Goal: Information Seeking & Learning: Understand process/instructions

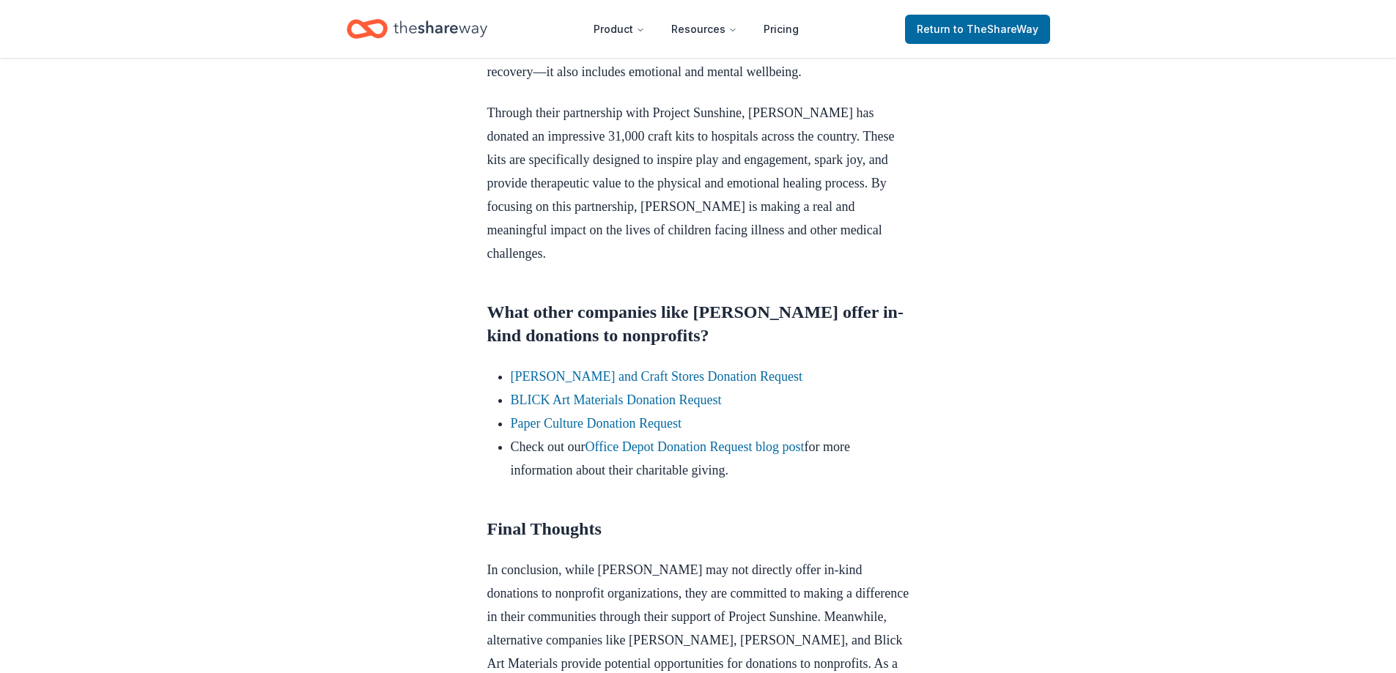
scroll to position [1099, 0]
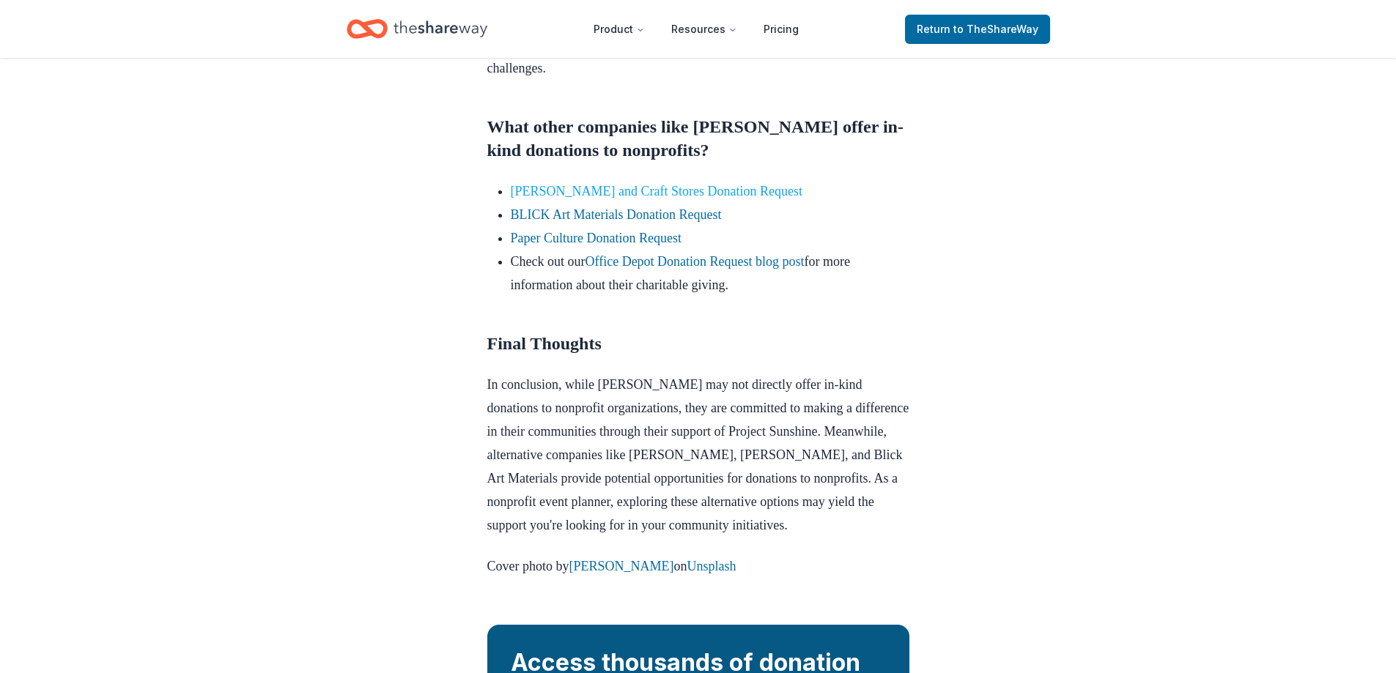
click at [657, 199] on link "JOANN Fabric and Craft Stores Donation Request" at bounding box center [657, 191] width 292 height 15
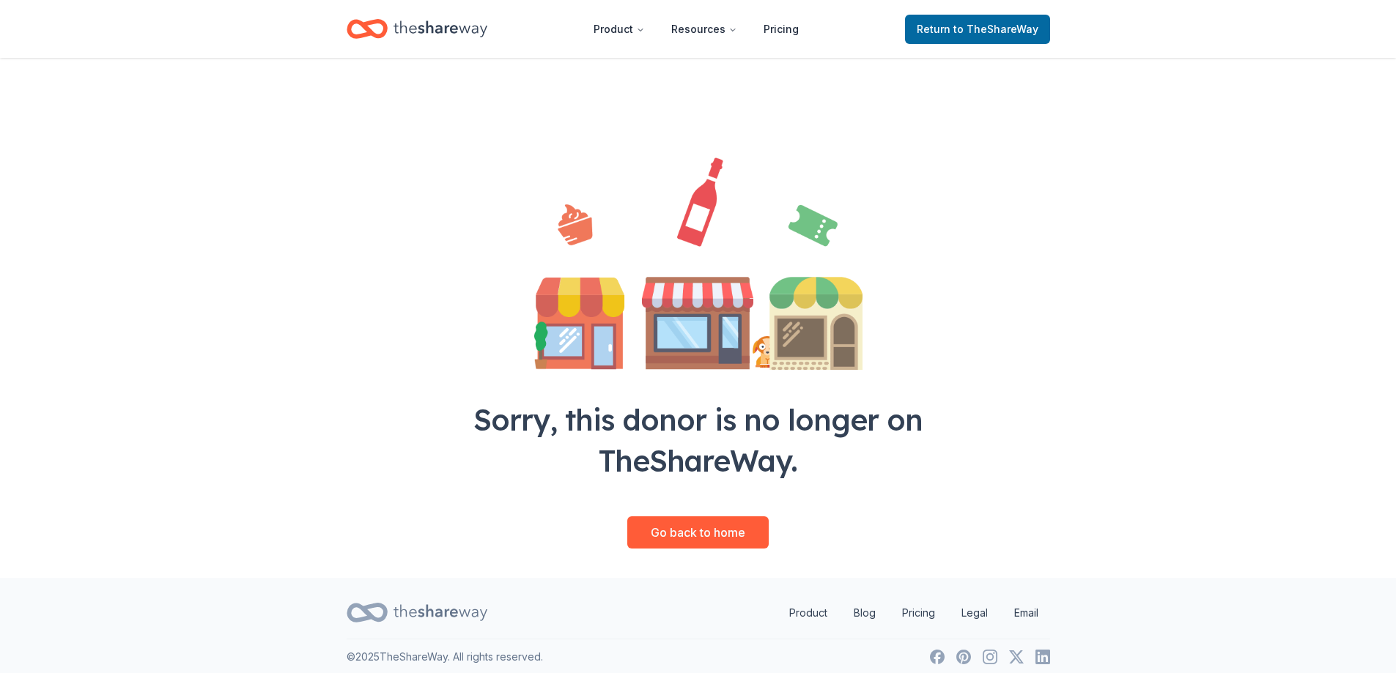
scroll to position [34, 0]
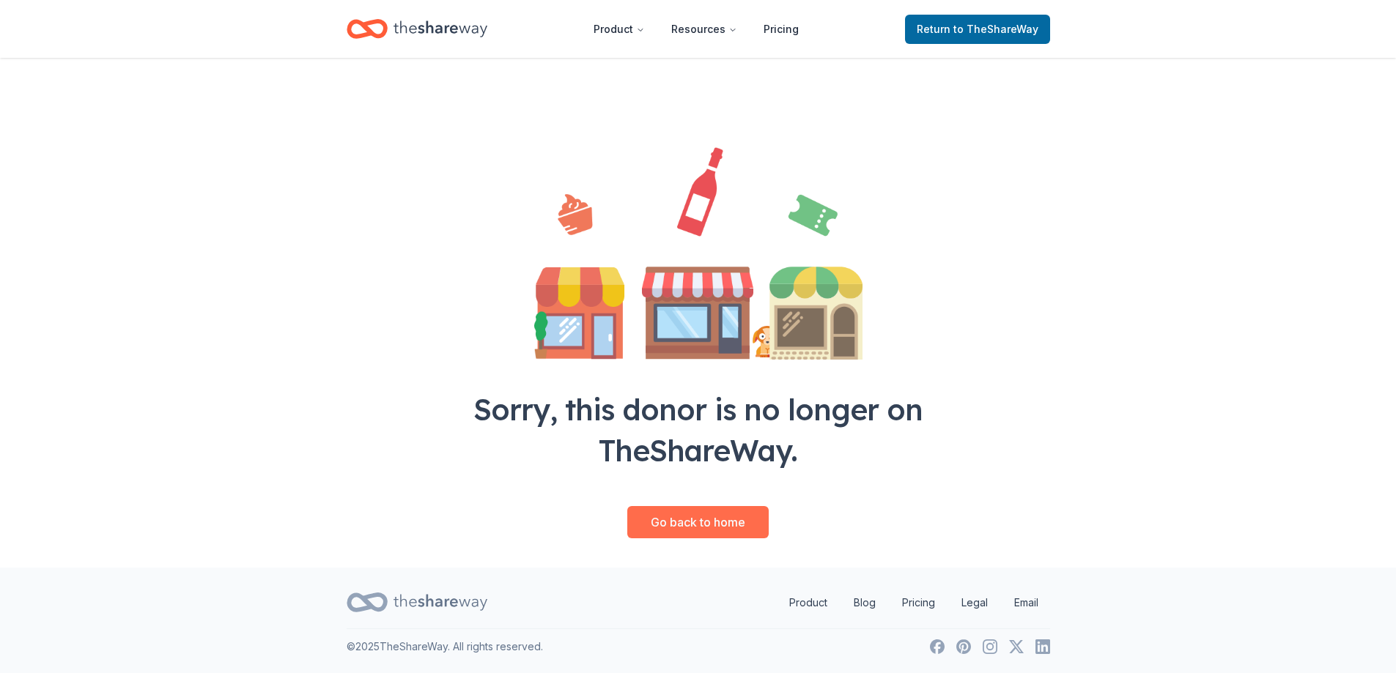
click at [734, 515] on link "Go back to home" at bounding box center [697, 522] width 141 height 32
